Goal: Transaction & Acquisition: Purchase product/service

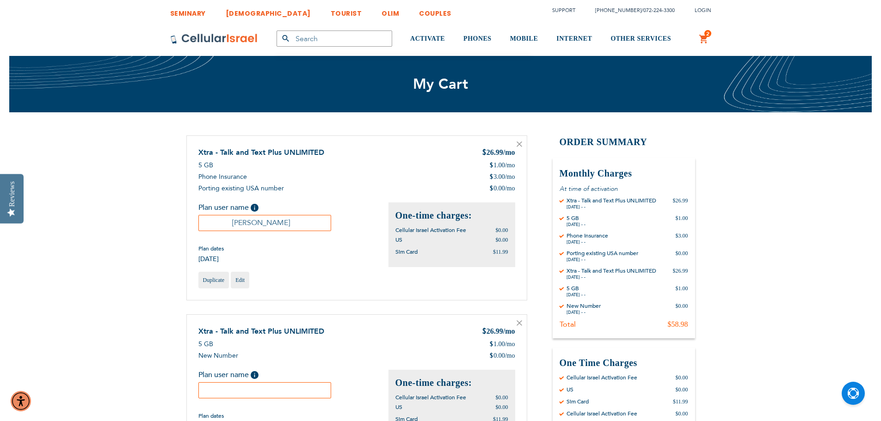
click at [518, 143] on icon at bounding box center [519, 144] width 6 height 6
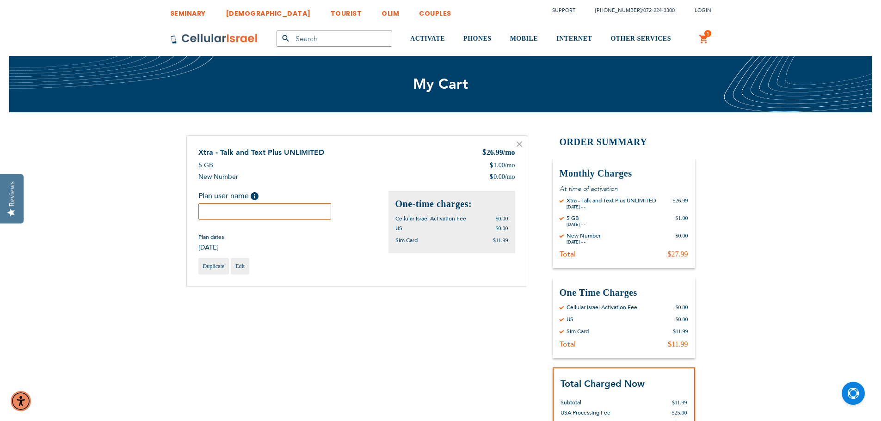
click at [276, 212] on input "text" at bounding box center [264, 211] width 133 height 16
type input "Dovi Wiesel"
click at [355, 339] on div "Shopping Cart Items Xtra - Talk and Text Plus UNLIMITED $ 26.99 /mo 5 GB $ 1.00…" at bounding box center [440, 311] width 508 height 352
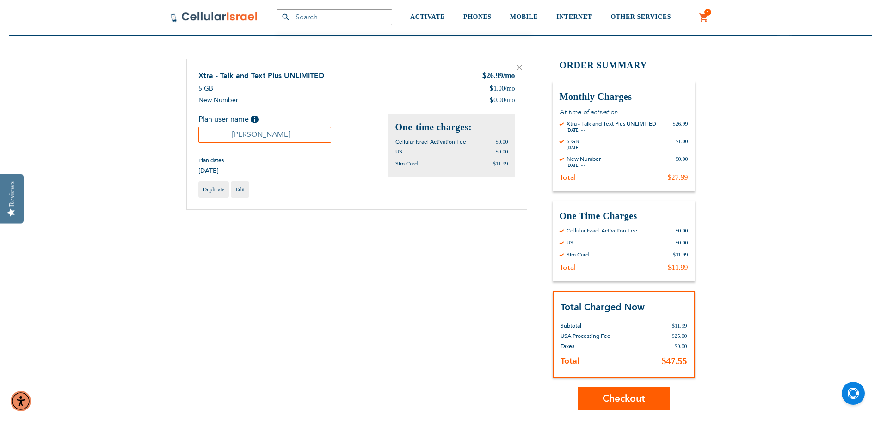
scroll to position [231, 0]
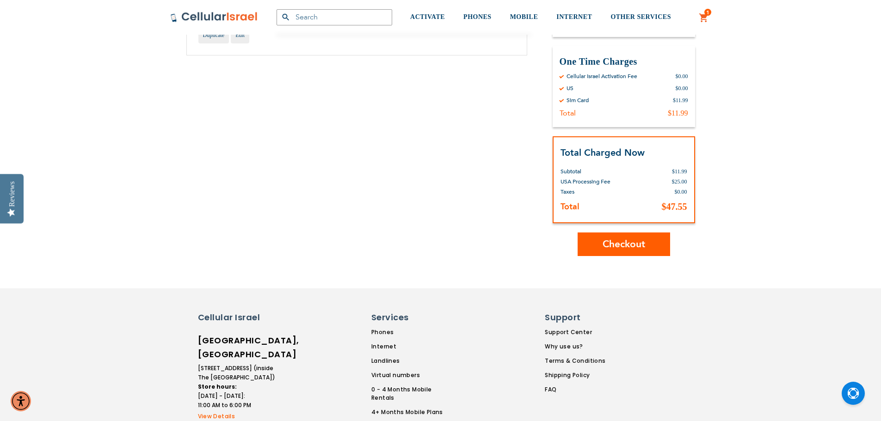
click at [649, 244] on button "Checkout" at bounding box center [623, 244] width 92 height 24
drag, startPoint x: 197, startPoint y: 354, endPoint x: 246, endPoint y: 355, distance: 49.0
copy li "1700 Madison Ave"
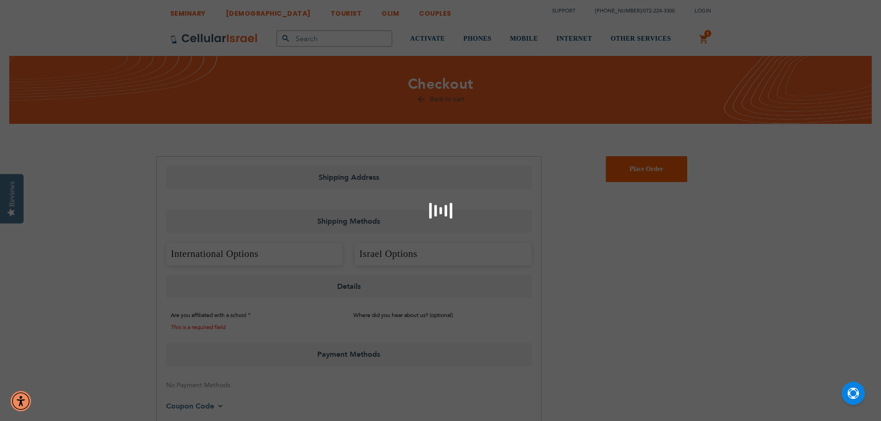
select select "US"
select select "43"
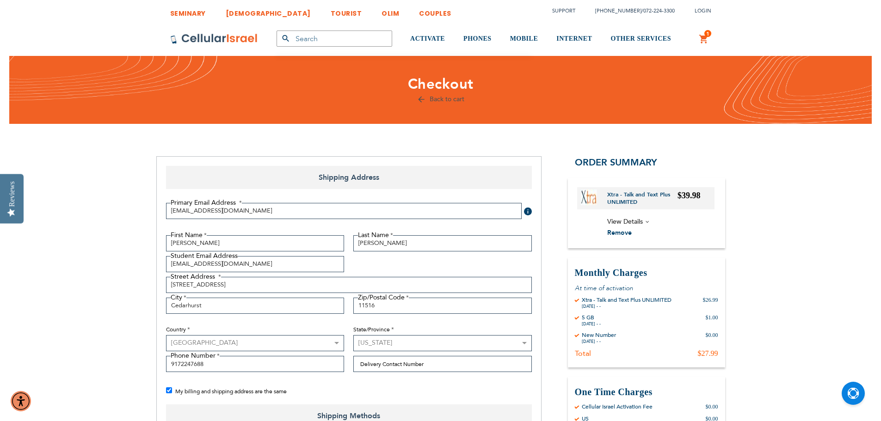
checkbox input "false"
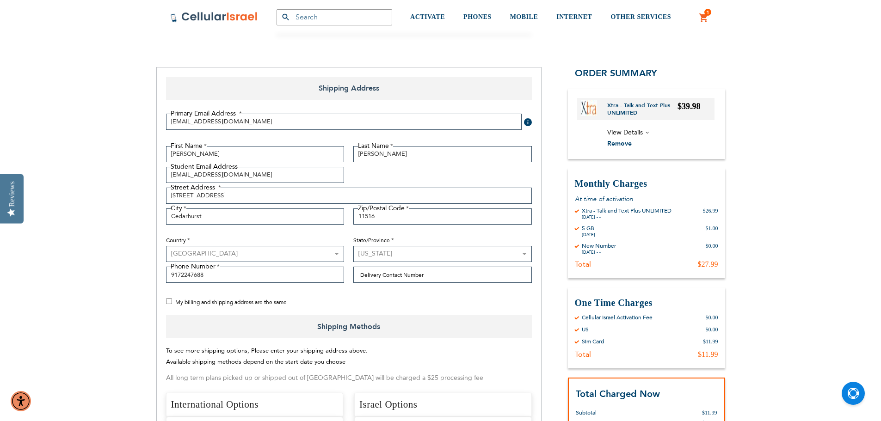
scroll to position [92, 0]
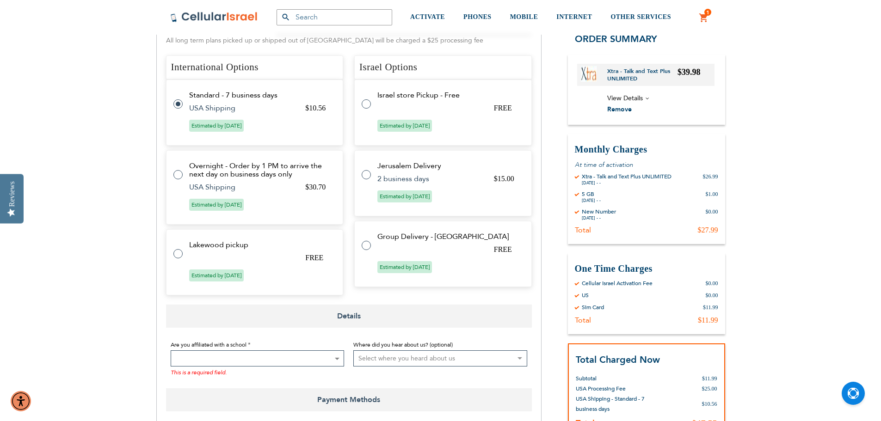
scroll to position [416, 0]
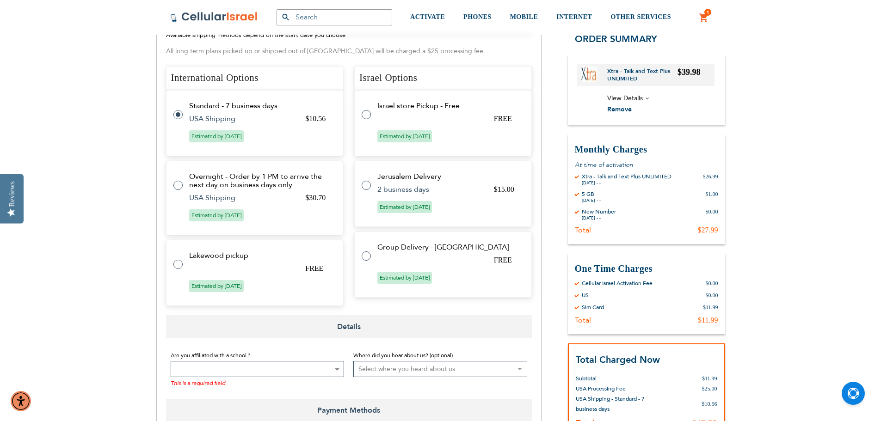
click at [270, 366] on span at bounding box center [258, 369] width 174 height 16
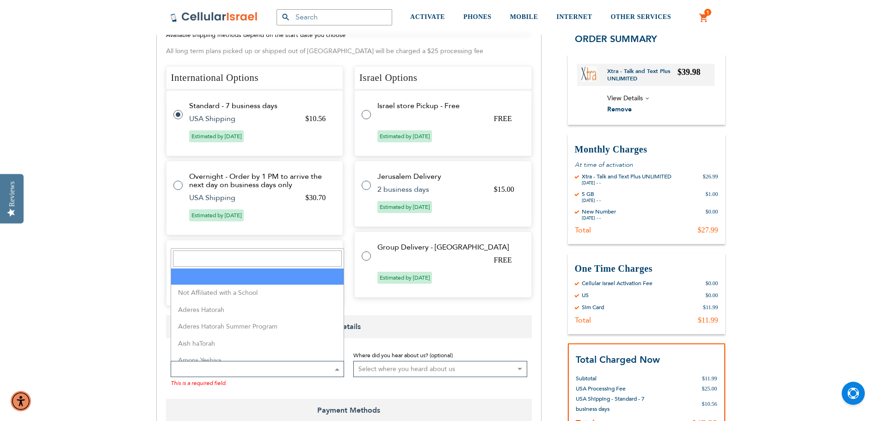
click at [261, 257] on input "Search" at bounding box center [257, 259] width 169 height 16
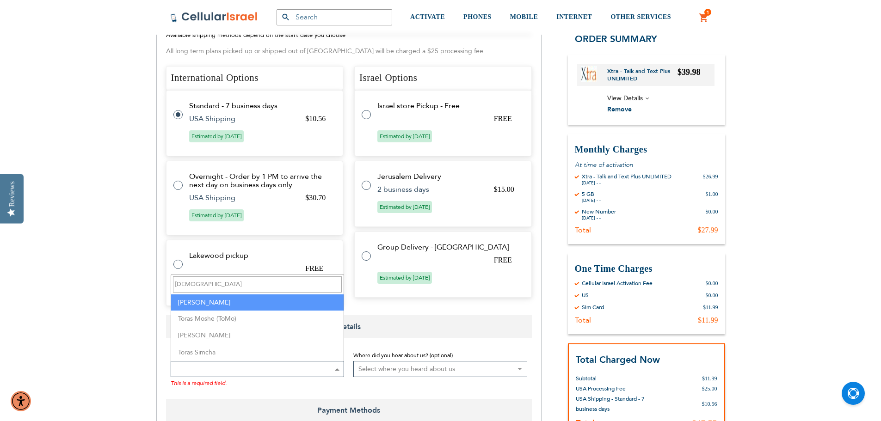
type input "[DEMOGRAPHIC_DATA]"
select select "163"
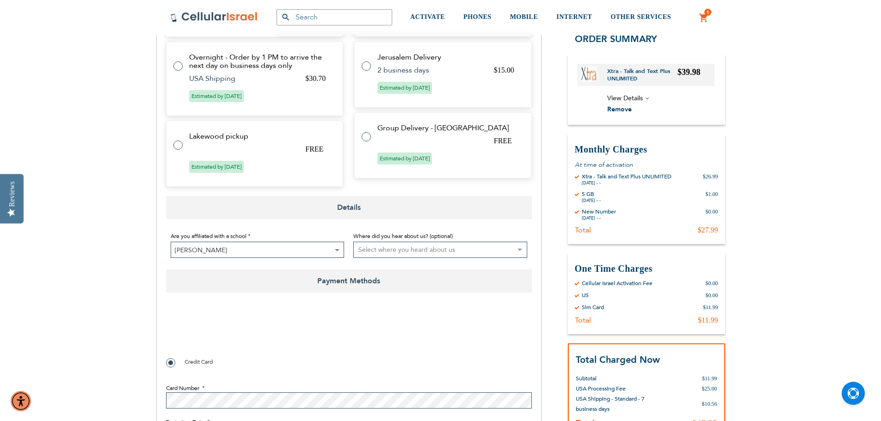
scroll to position [555, 0]
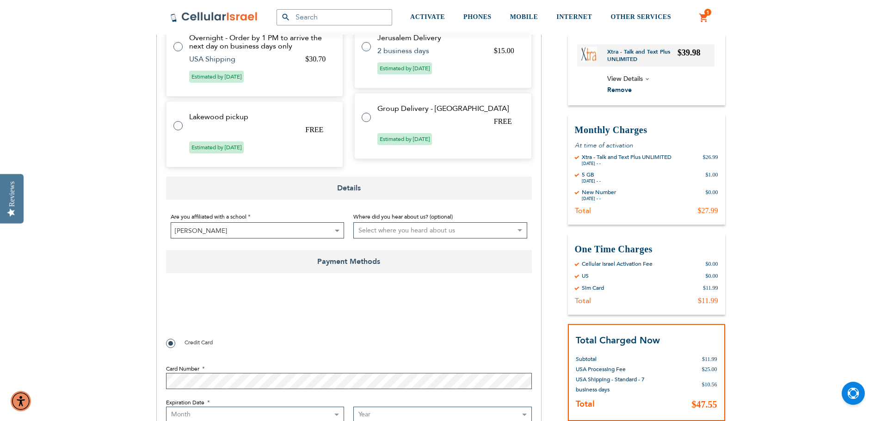
checkbox input "true"
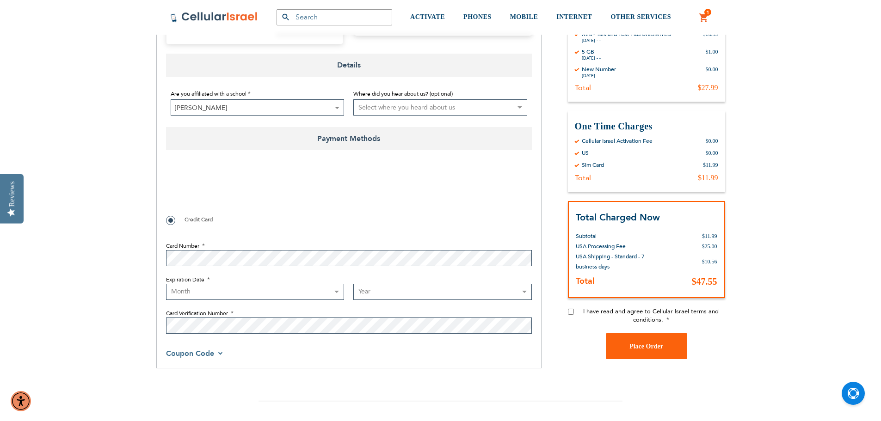
scroll to position [693, 0]
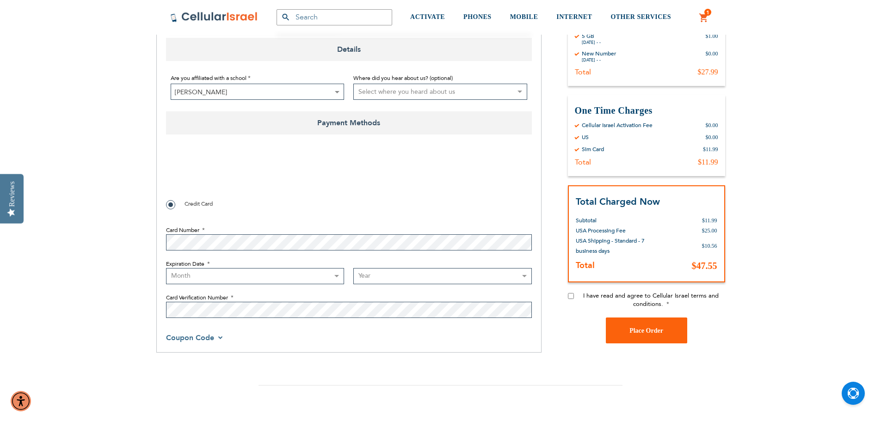
select select "3"
select select "2030"
click at [571, 298] on input "I have read and agree to Cellular Israel terms and conditions." at bounding box center [571, 296] width 6 height 6
checkbox input "true"
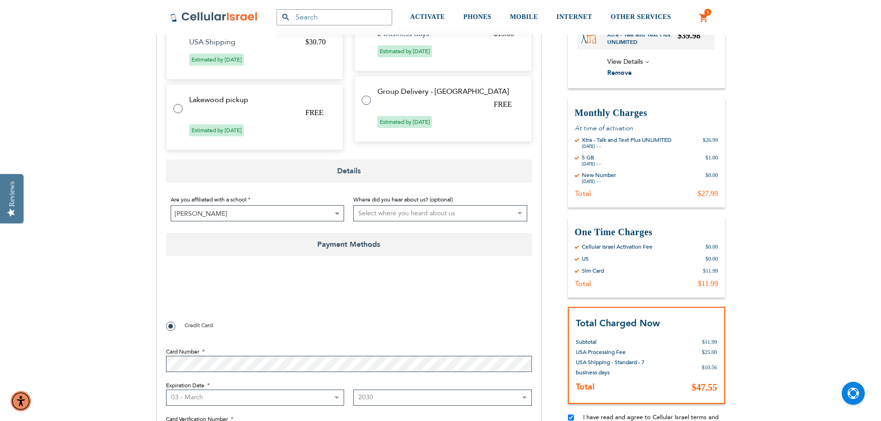
scroll to position [508, 0]
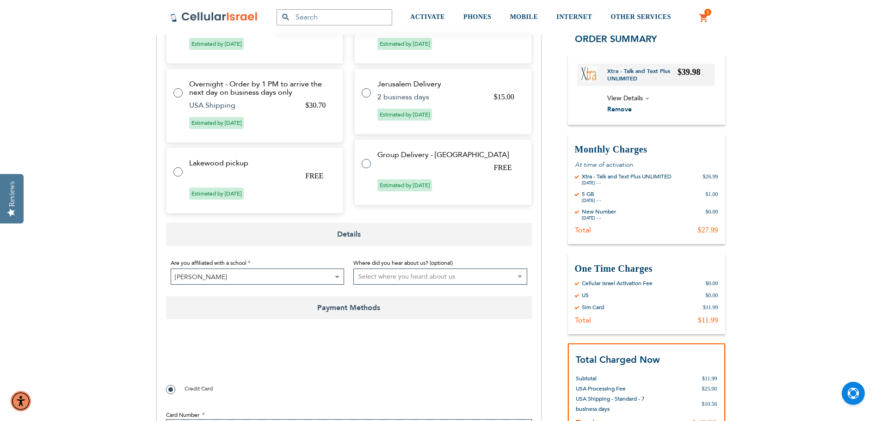
click at [648, 100] on span "View Details" at bounding box center [660, 98] width 107 height 12
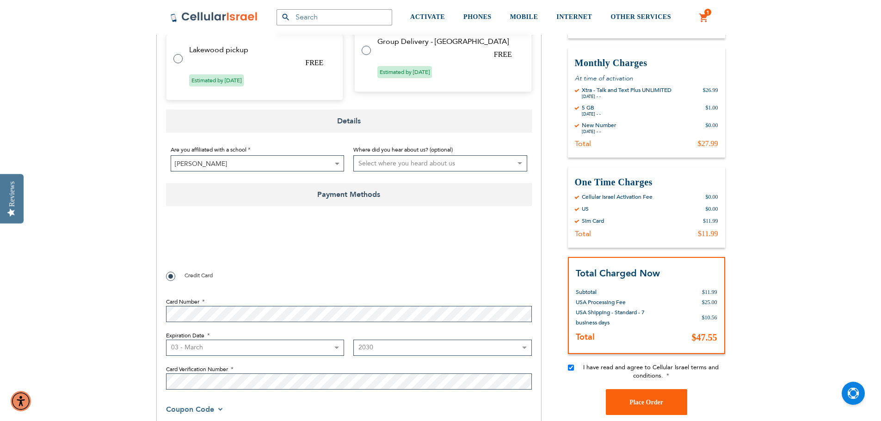
scroll to position [747, 0]
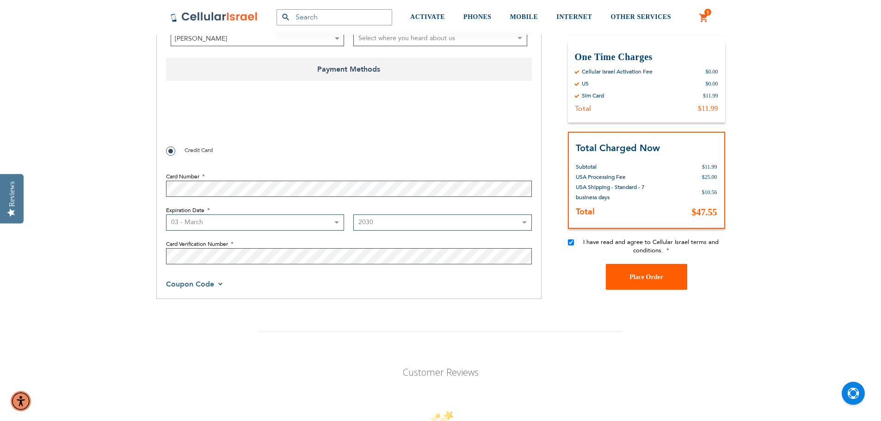
click at [652, 283] on button "Place Order" at bounding box center [646, 277] width 81 height 26
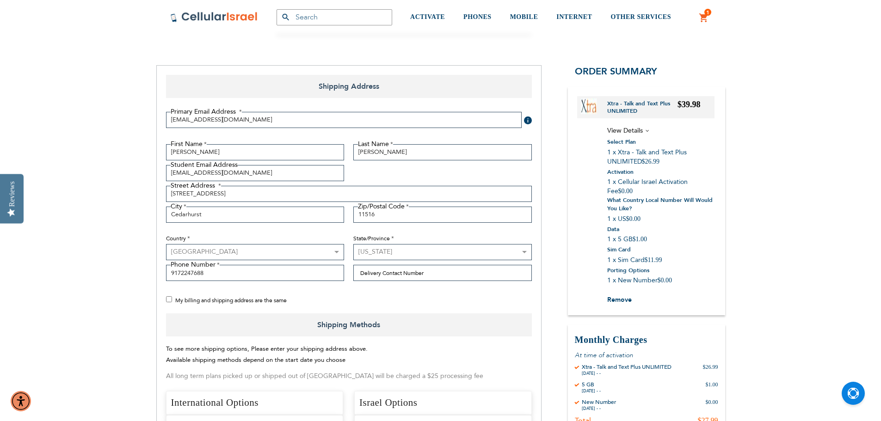
scroll to position [0, 0]
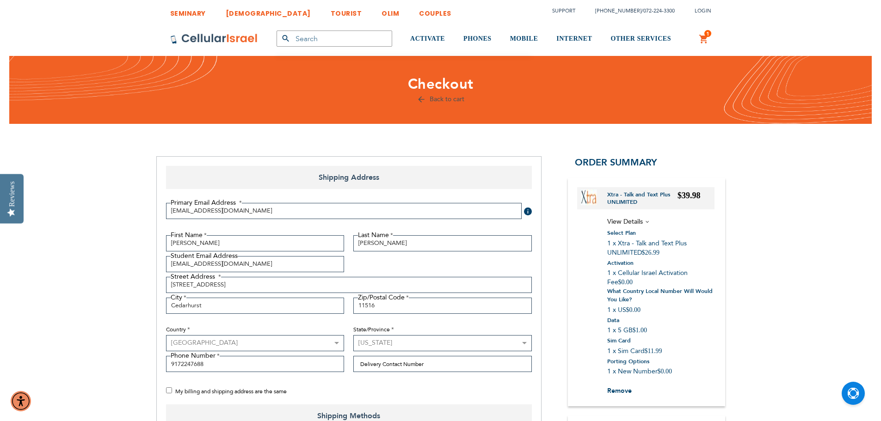
click at [274, 391] on span "My billing and shipping address are the same" at bounding box center [230, 391] width 111 height 7
click at [172, 391] on input "My billing and shipping address are the same" at bounding box center [169, 390] width 6 height 6
checkbox input "true"
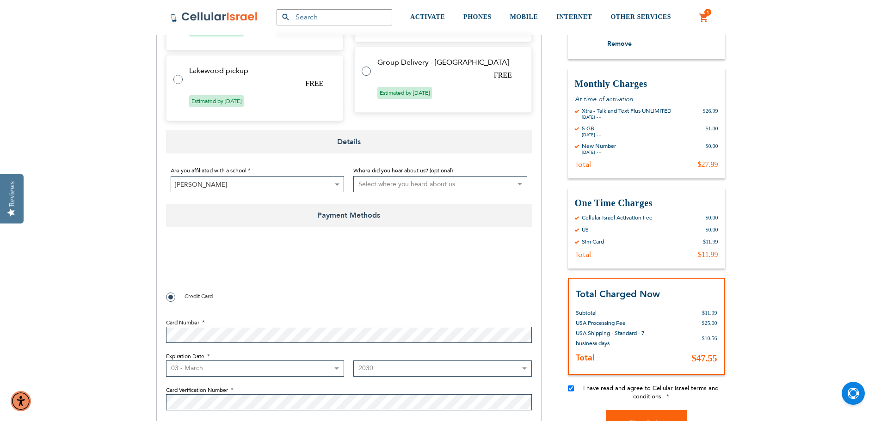
scroll to position [786, 0]
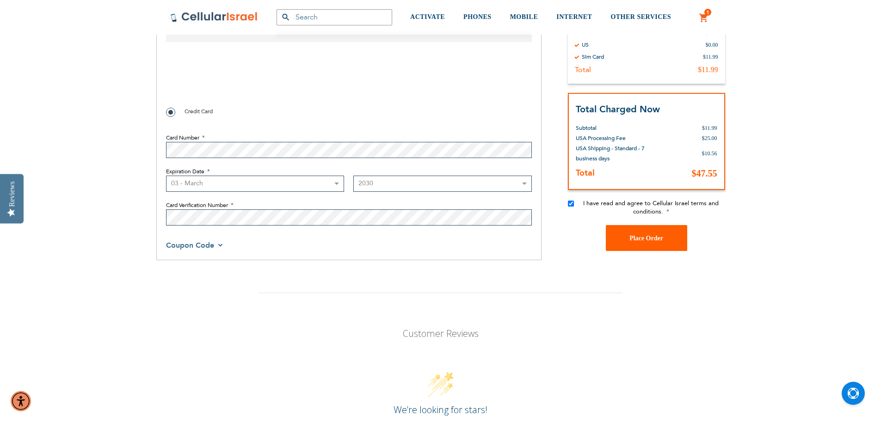
click at [640, 242] on button "Place Order" at bounding box center [646, 238] width 81 height 26
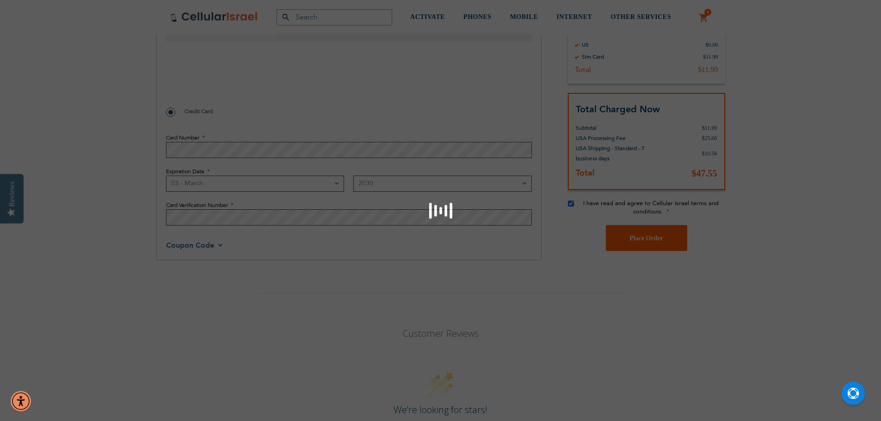
checkbox input "false"
